Goal: Obtain resource: Download file/media

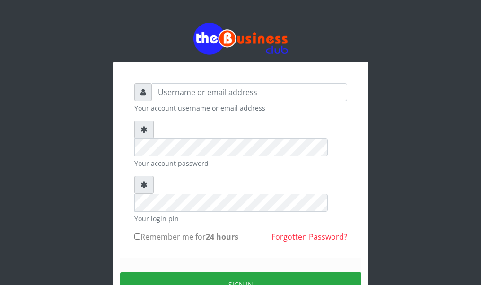
type input "ABDULAZEEZ"
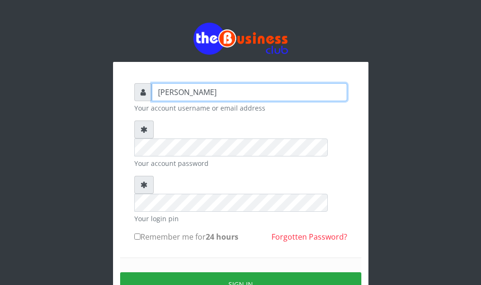
drag, startPoint x: 0, startPoint y: 0, endPoint x: 295, endPoint y: 87, distance: 307.7
click at [295, 87] on input "ABDULAZEEZ" at bounding box center [249, 92] width 195 height 18
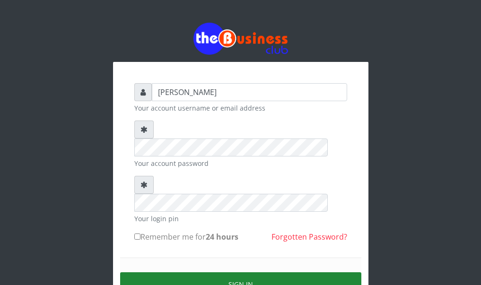
click at [203, 272] on button "Sign in" at bounding box center [240, 284] width 241 height 24
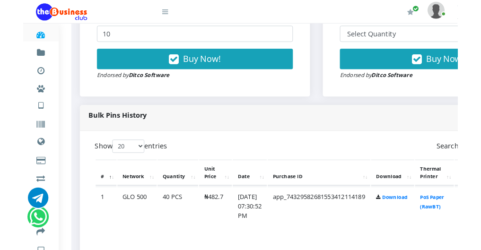
scroll to position [378, 95]
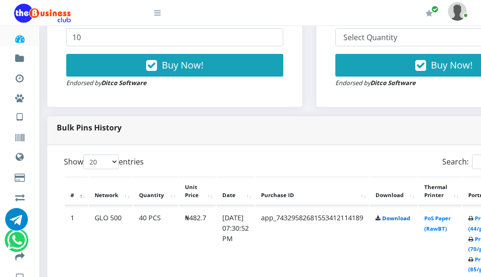
click at [410, 220] on link "Download" at bounding box center [396, 218] width 28 height 7
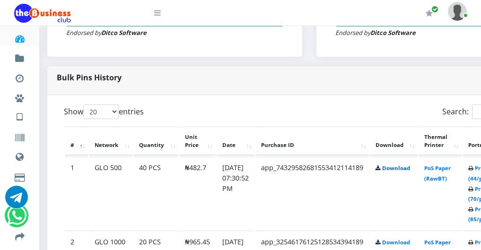
scroll to position [473, 95]
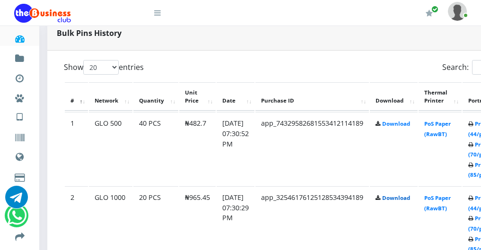
click at [410, 202] on link "Download" at bounding box center [396, 197] width 28 height 7
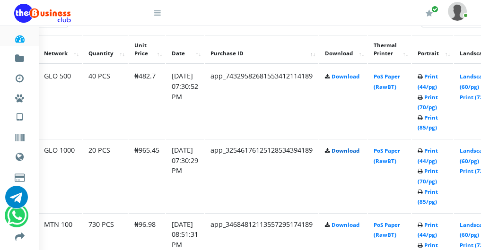
scroll to position [520, 151]
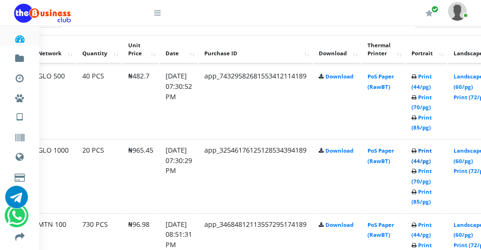
click at [432, 163] on link "Print (44/pg)" at bounding box center [422, 156] width 20 height 18
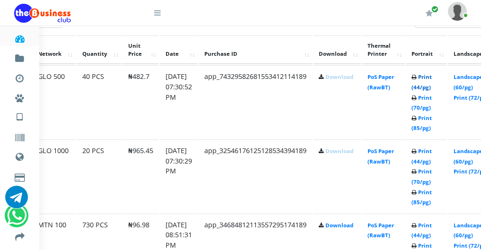
click at [432, 89] on link "Print (44/pg)" at bounding box center [422, 82] width 20 height 18
click at [457, 16] on img at bounding box center [457, 11] width 19 height 18
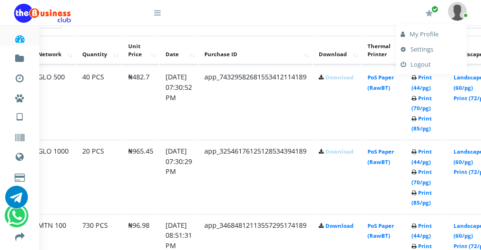
click at [430, 65] on link "Logout" at bounding box center [431, 64] width 61 height 15
